Goal: Information Seeking & Learning: Learn about a topic

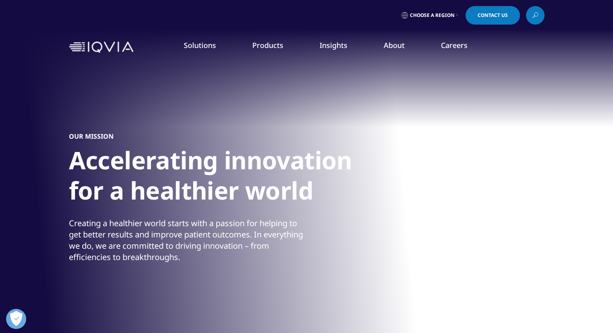
click at [389, 47] on link "About" at bounding box center [394, 45] width 21 height 10
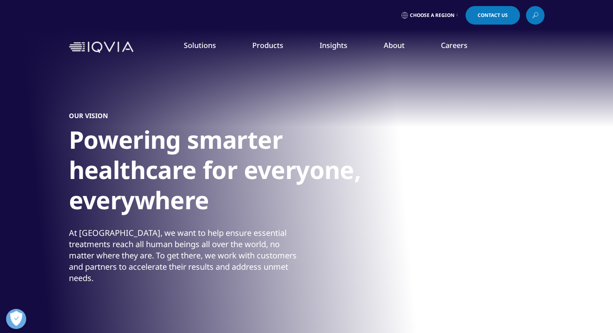
click at [389, 47] on link "About" at bounding box center [394, 45] width 21 height 10
click at [394, 47] on link "About" at bounding box center [394, 45] width 21 height 10
click at [237, 301] on div "OUR VISION Powering smarter healthcare for everyone, everywhere At [GEOGRAPHIC_…" at bounding box center [307, 197] width 476 height 274
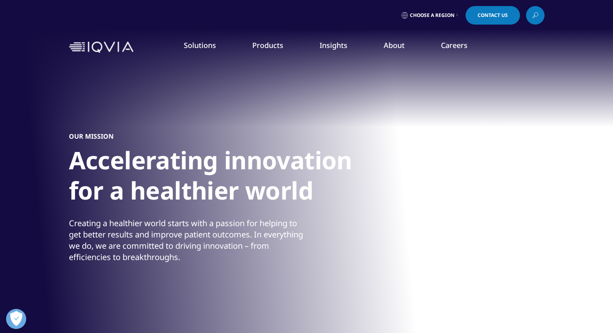
click at [391, 54] on li "About FEATURED INNOVATIONS IQVIA Connected Intelligence™ IQVIA Healthcare-grade…" at bounding box center [394, 53] width 57 height 26
click at [339, 49] on link "Insights" at bounding box center [334, 45] width 28 height 10
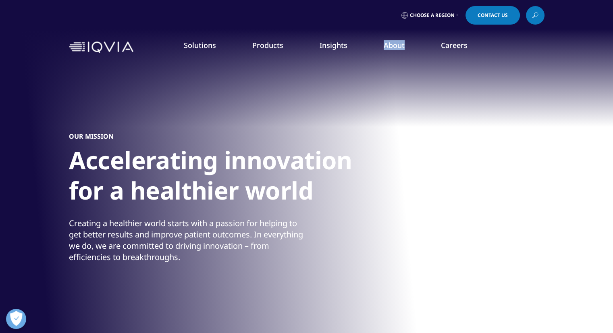
click at [327, 42] on link "Insights" at bounding box center [334, 45] width 28 height 10
click at [398, 44] on link "About" at bounding box center [394, 45] width 21 height 10
click at [56, 220] on div "Your browser does not support the video tag. Your browser does not support the …" at bounding box center [306, 181] width 613 height 363
click at [581, 194] on div "Your browser does not support the video tag. Your browser does not support the …" at bounding box center [306, 181] width 613 height 363
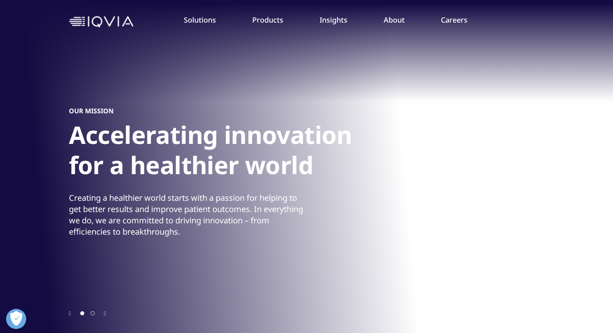
scroll to position [26, 0]
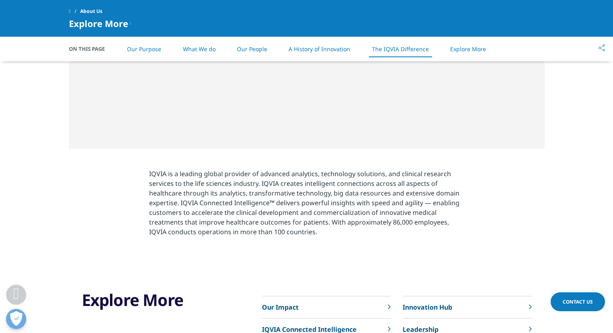
scroll to position [1652, 0]
click at [428, 160] on section "IQVIA is a leading global provider of advanced analytics, technology solutions,…" at bounding box center [306, 204] width 613 height 113
click at [458, 200] on p "IQVIA is a leading global provider of advanced analytics, technology solutions,…" at bounding box center [306, 205] width 315 height 73
